Goal: Find specific page/section: Find specific page/section

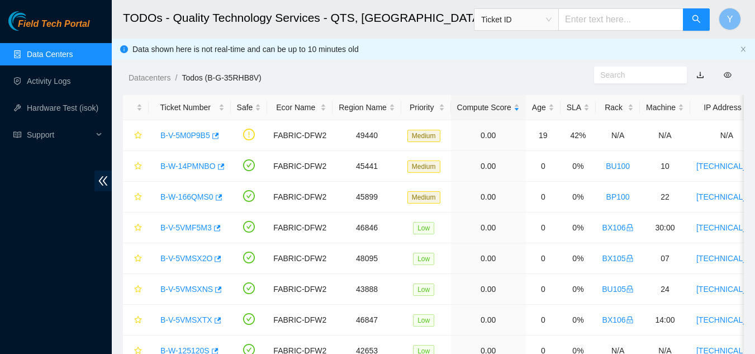
scroll to position [55, 0]
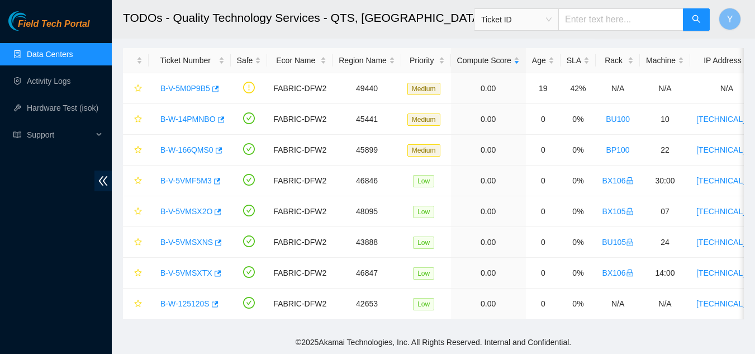
click at [41, 54] on link "Data Centers" at bounding box center [50, 54] width 46 height 9
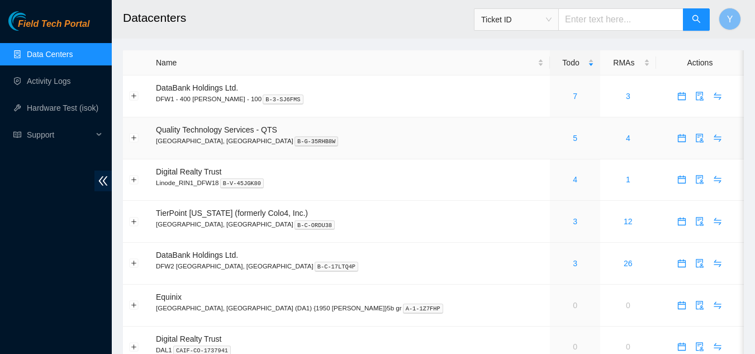
click at [556, 137] on div "5" at bounding box center [575, 138] width 38 height 12
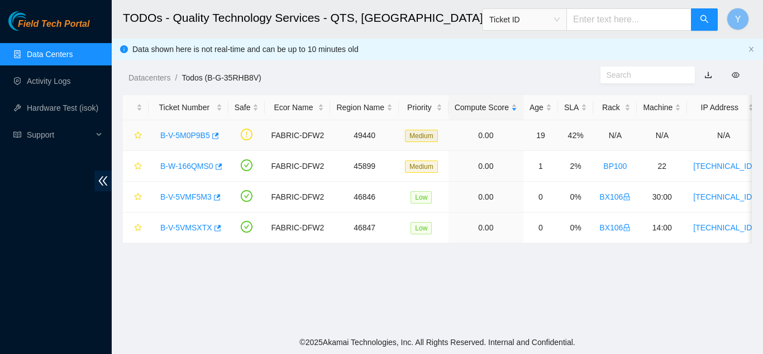
click at [193, 135] on link "B-V-5M0P9B5" at bounding box center [185, 135] width 50 height 9
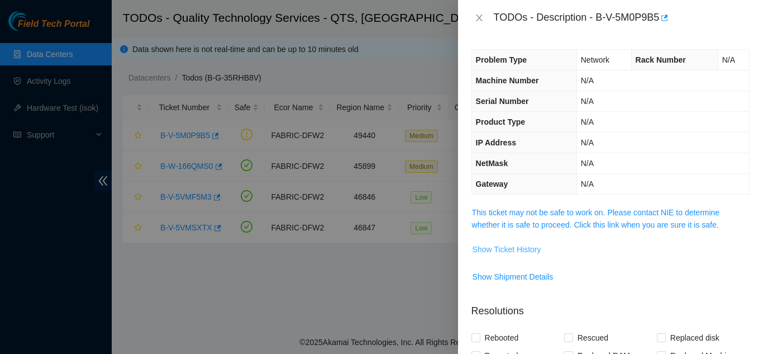
click at [520, 250] on span "Show Ticket History" at bounding box center [507, 249] width 69 height 12
